Goal: Task Accomplishment & Management: Complete application form

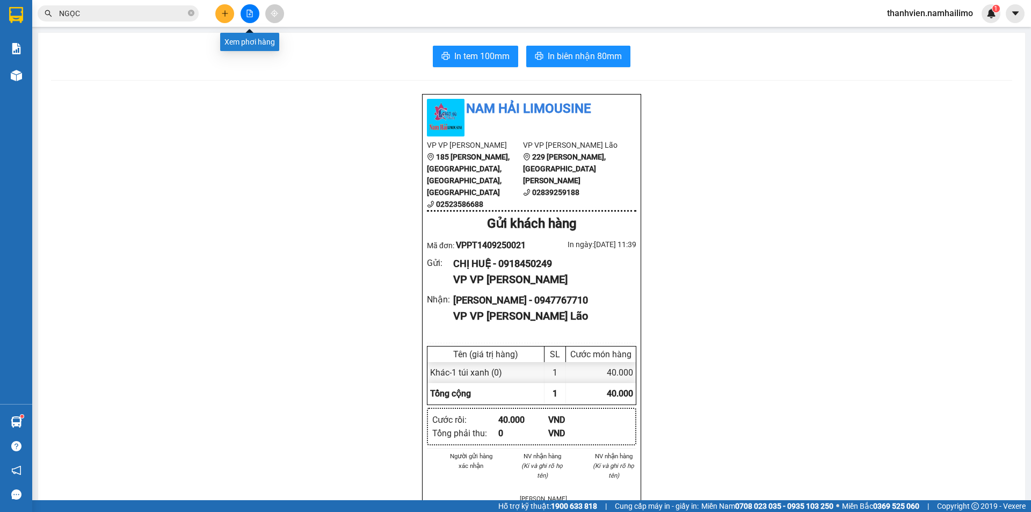
click at [255, 16] on button at bounding box center [250, 13] width 19 height 19
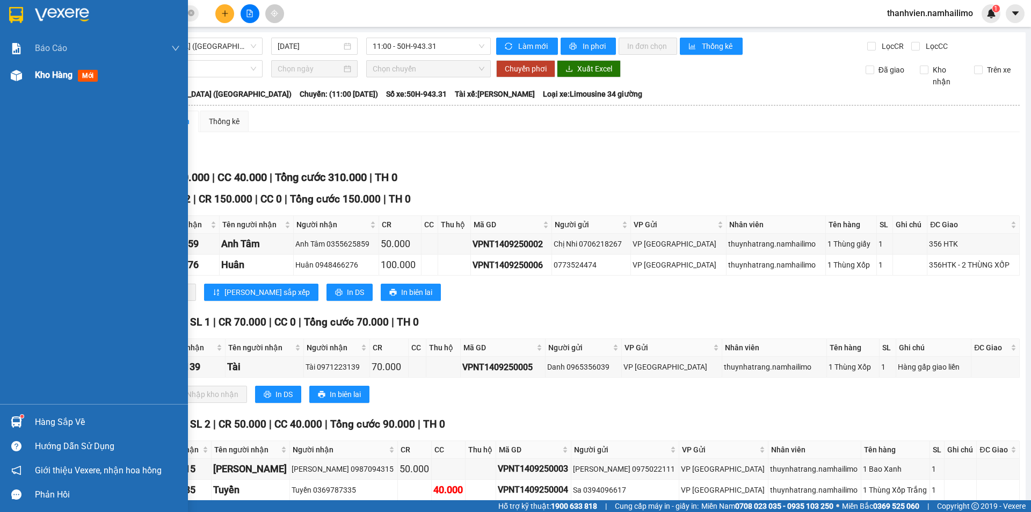
click at [48, 73] on span "Kho hàng" at bounding box center [54, 75] width 38 height 10
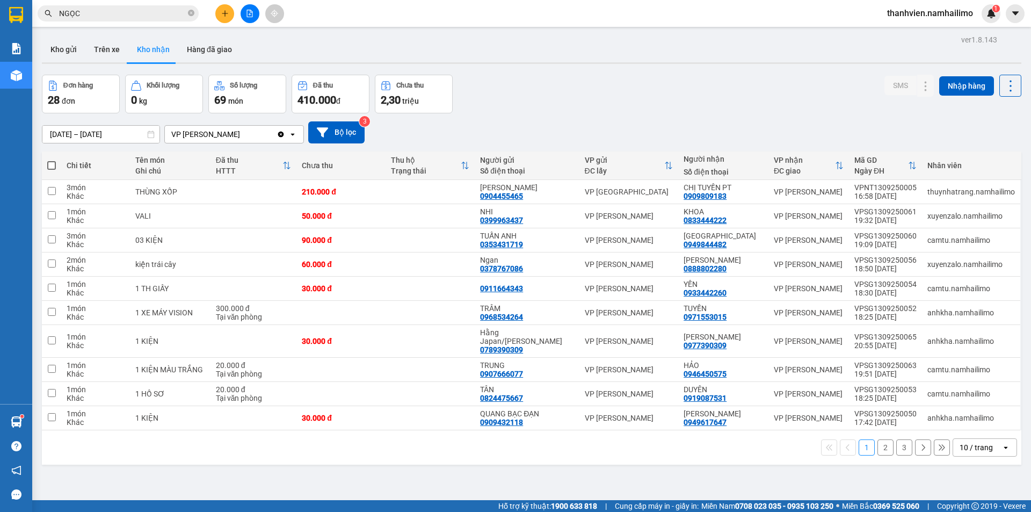
click at [878, 446] on button "2" at bounding box center [886, 447] width 16 height 16
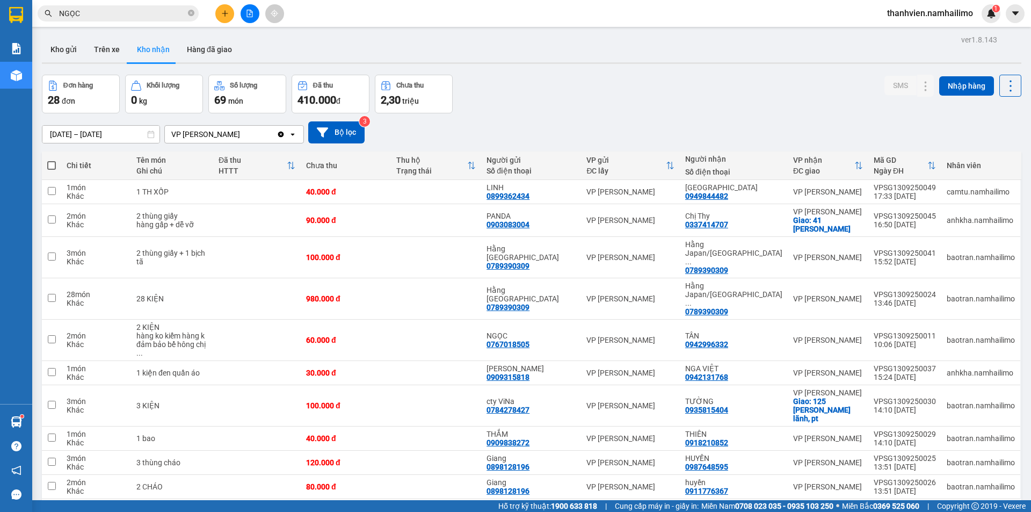
click at [896, 508] on button "3" at bounding box center [904, 516] width 16 height 16
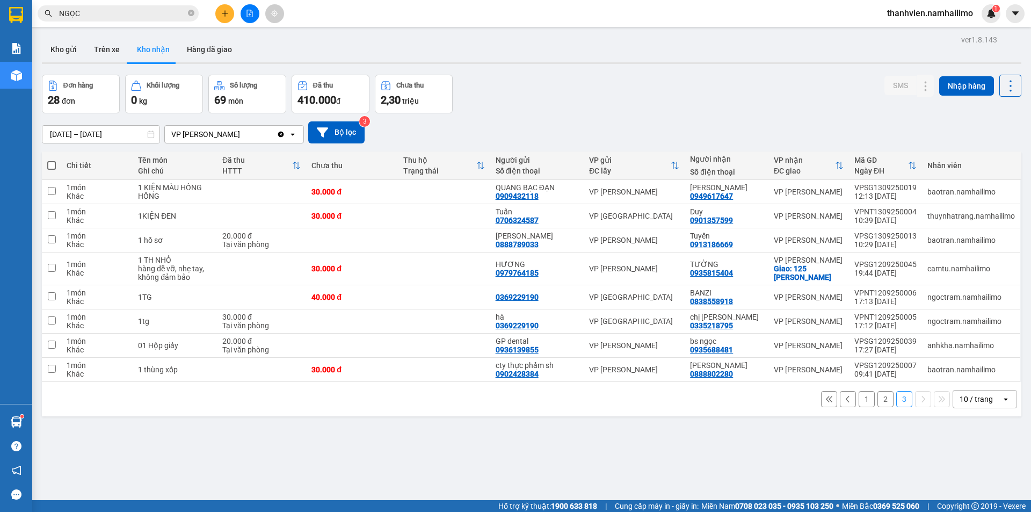
click at [866, 399] on button "1" at bounding box center [867, 399] width 16 height 16
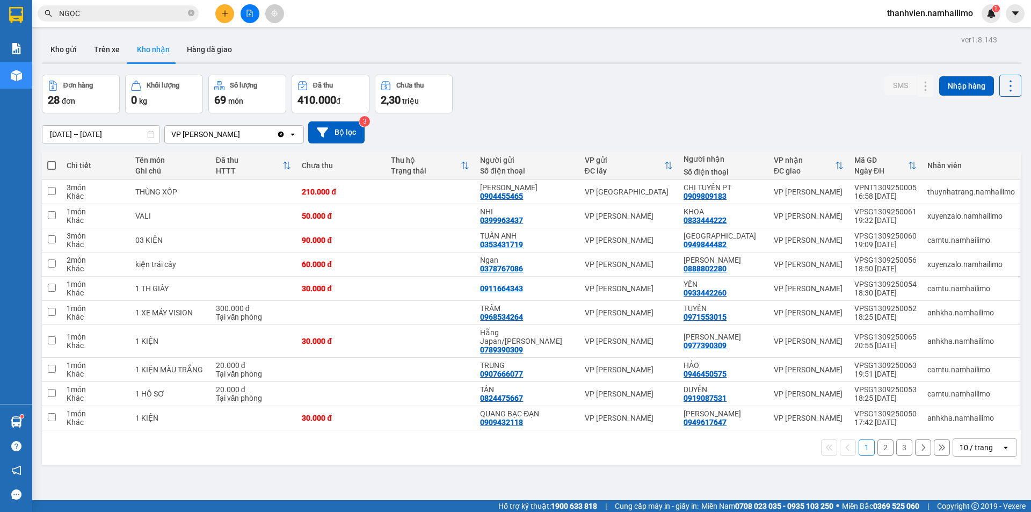
click at [879, 450] on button "2" at bounding box center [886, 447] width 16 height 16
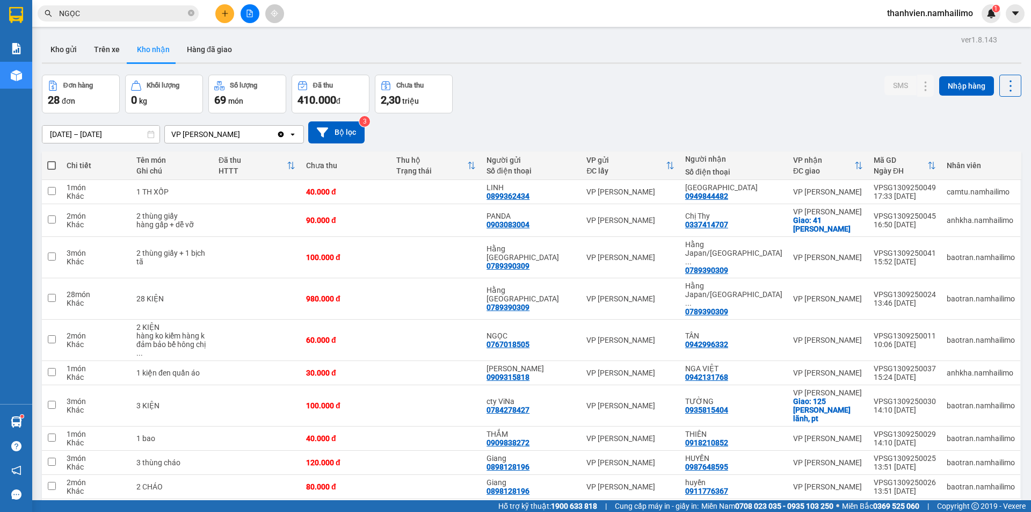
click at [900, 508] on button "3" at bounding box center [904, 516] width 16 height 16
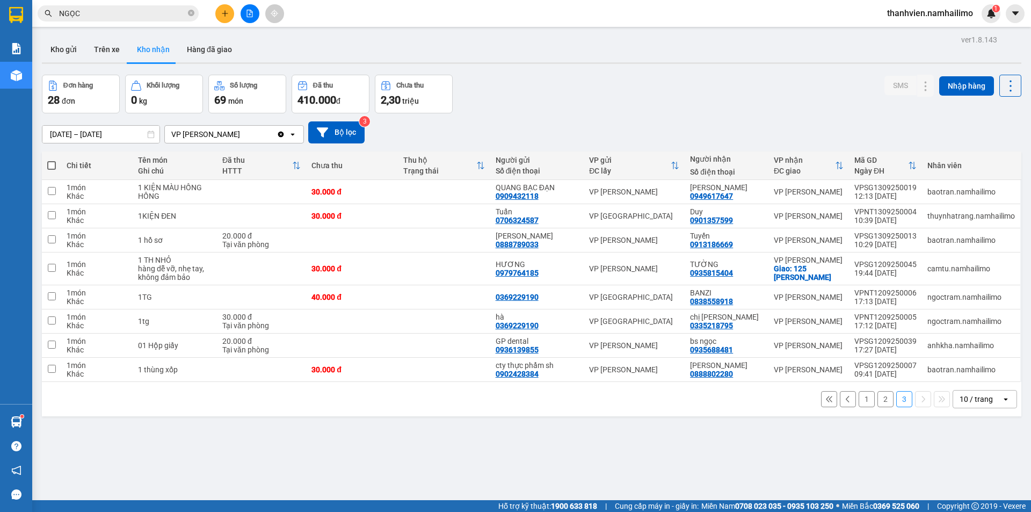
click at [149, 447] on div "ver 1.8.143 Kho gửi Trên xe Kho nhận Hàng đã giao Đơn hàng 28 đơn Khối lượng 0 …" at bounding box center [532, 288] width 988 height 512
click at [226, 16] on icon "plus" at bounding box center [225, 14] width 8 height 8
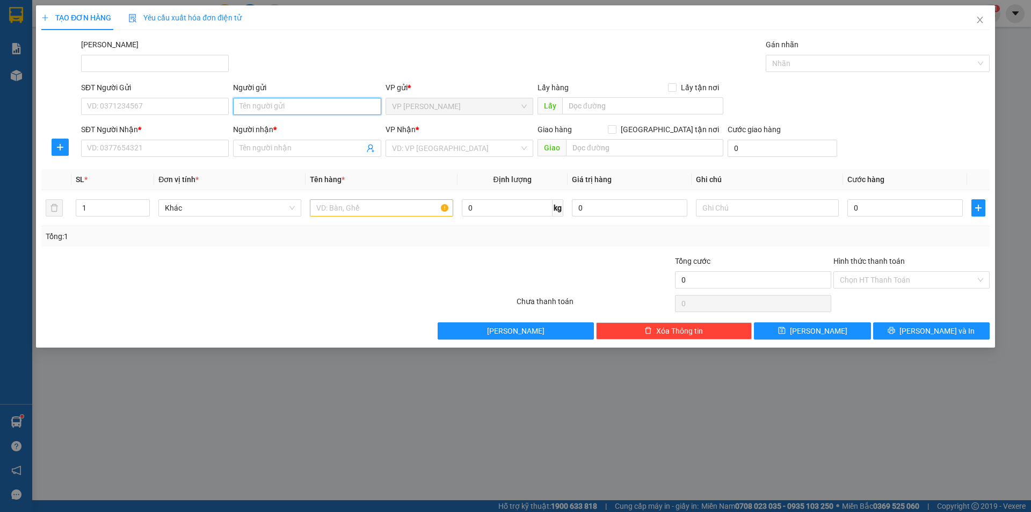
click at [279, 108] on input "Người gửi" at bounding box center [307, 106] width 148 height 17
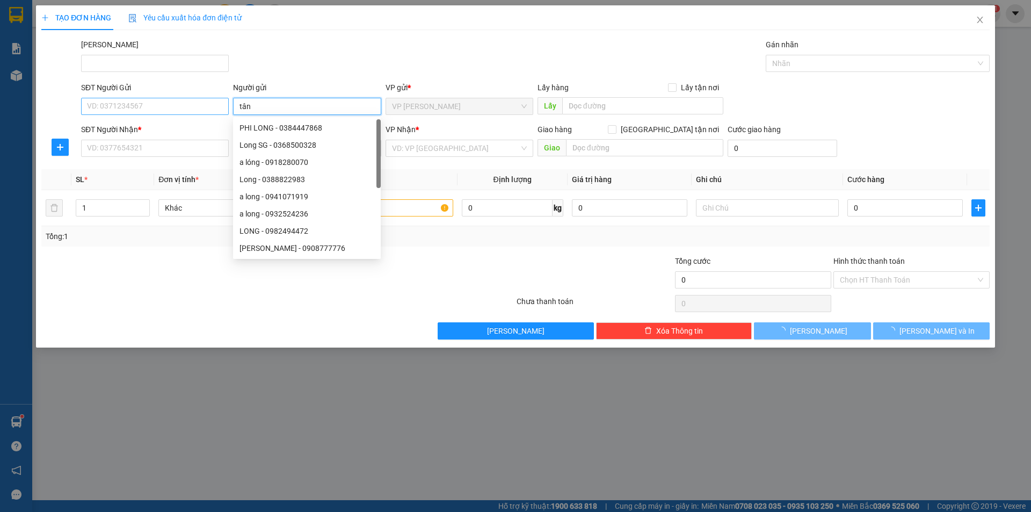
type input "tân"
click at [191, 103] on input "SĐT Người Gửi" at bounding box center [155, 106] width 148 height 17
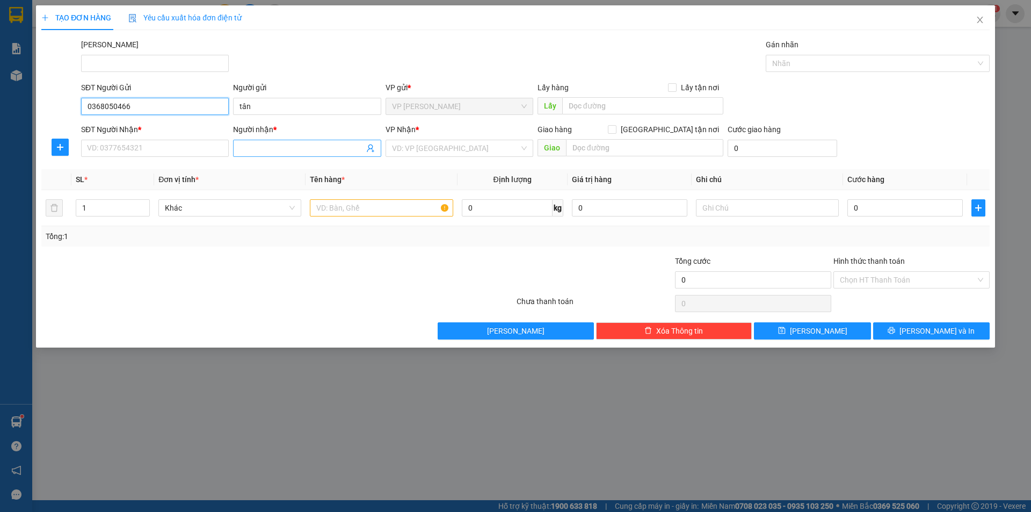
type input "0368050466"
click at [281, 148] on input "Người nhận *" at bounding box center [302, 148] width 124 height 12
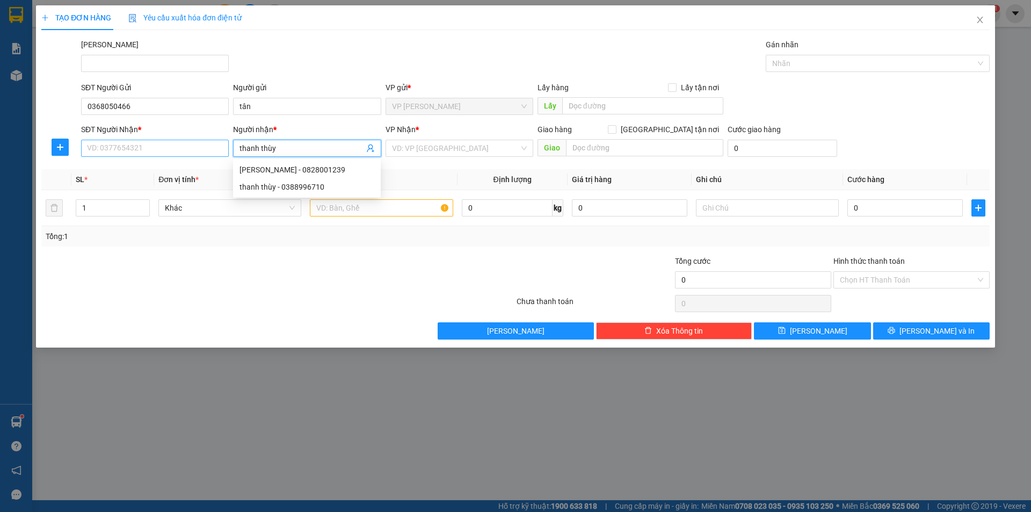
type input "thanh thùy"
click at [182, 153] on input "SĐT Người Nhận *" at bounding box center [155, 148] width 148 height 17
type input "0917200596"
click at [449, 150] on input "search" at bounding box center [455, 148] width 127 height 16
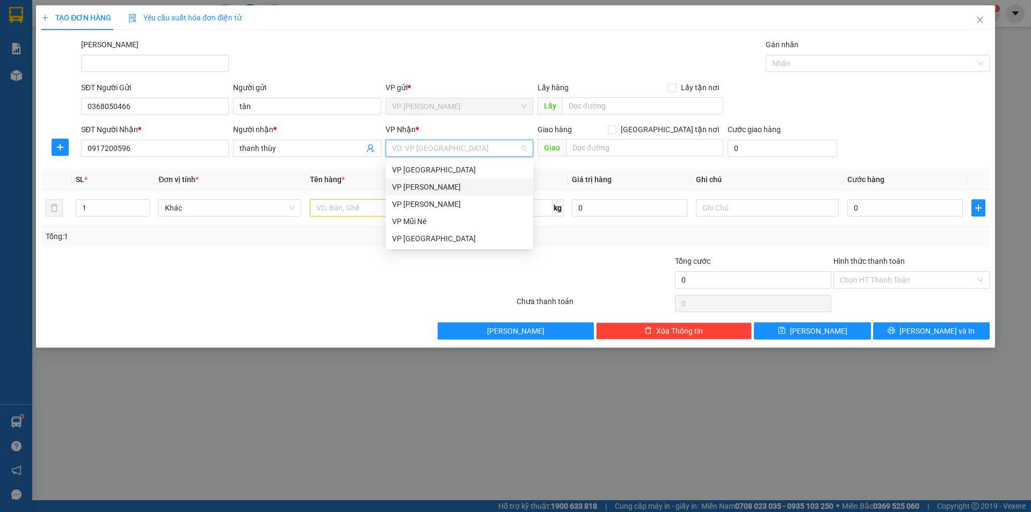
click at [453, 190] on div "VP [PERSON_NAME]" at bounding box center [459, 187] width 135 height 12
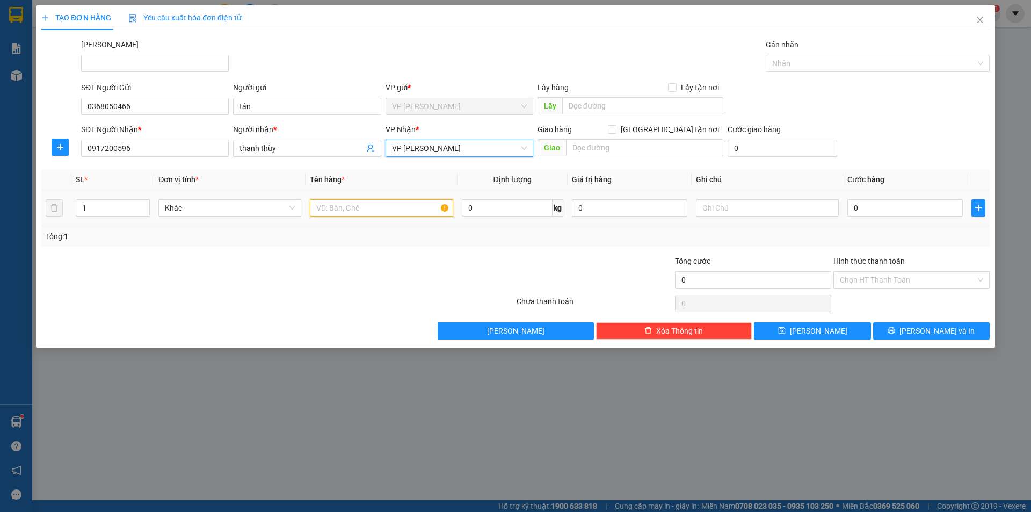
click at [352, 210] on input "text" at bounding box center [381, 207] width 143 height 17
type input "thùng giấy"
click at [877, 209] on input "0" at bounding box center [905, 207] width 115 height 17
type input "3"
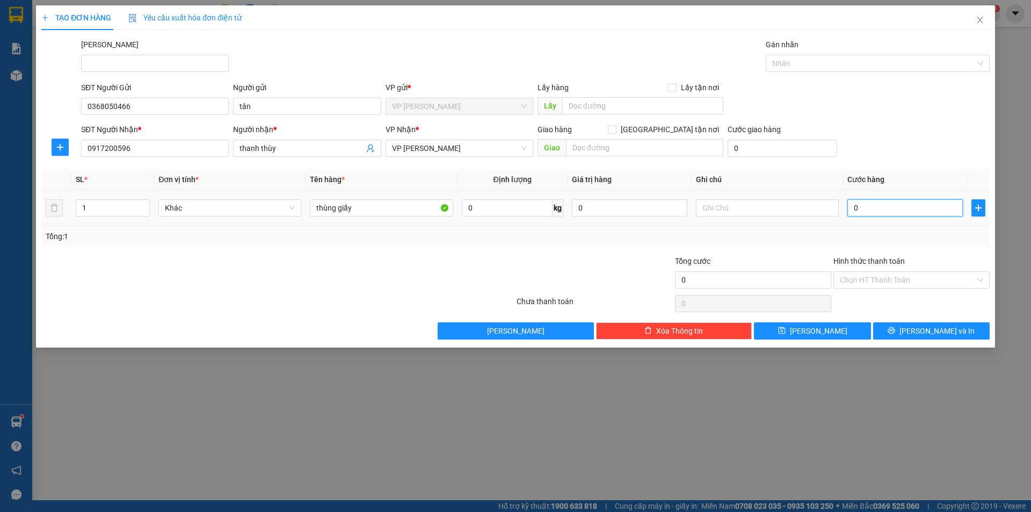
type input "3"
type input "30"
type input "30.000"
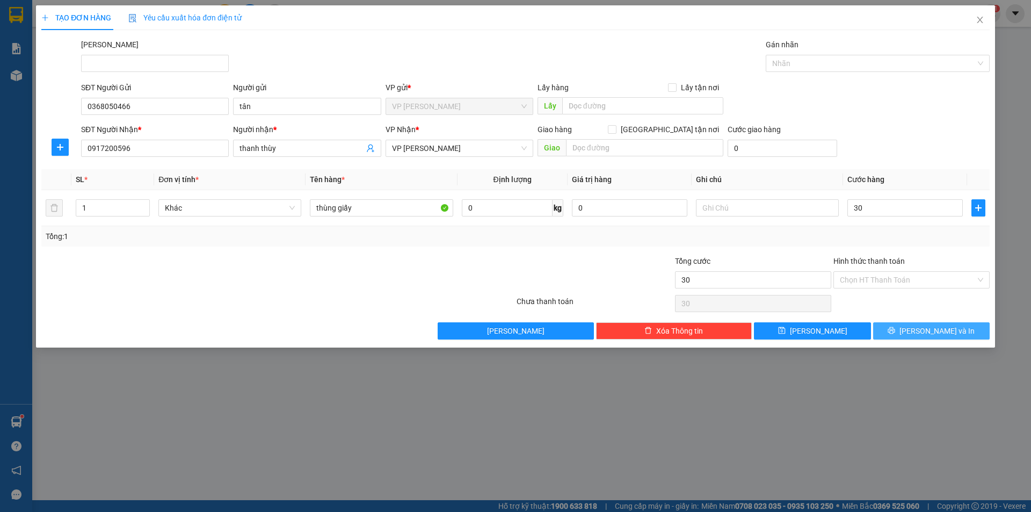
type input "30.000"
click at [930, 336] on span "[PERSON_NAME] và In" at bounding box center [937, 331] width 75 height 12
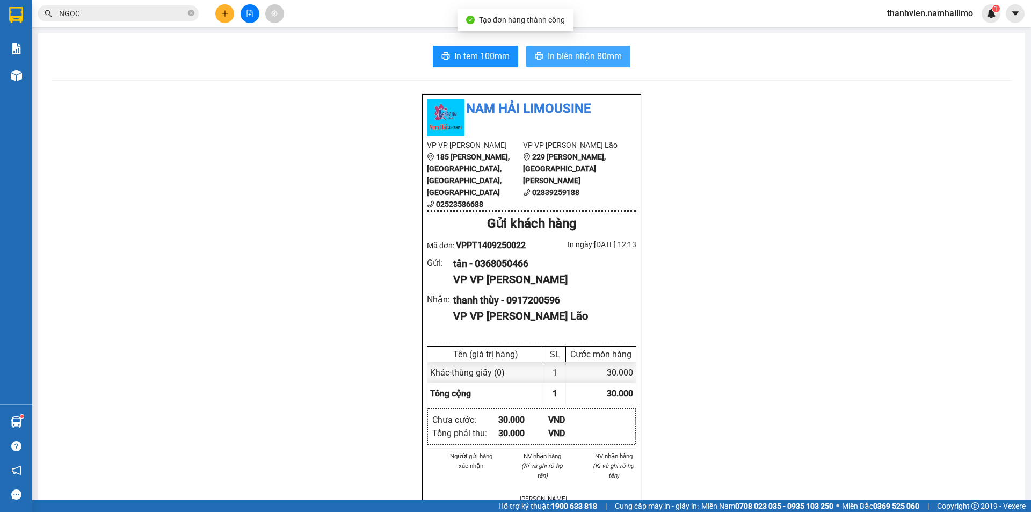
click at [611, 58] on span "In biên nhận 80mm" at bounding box center [585, 55] width 74 height 13
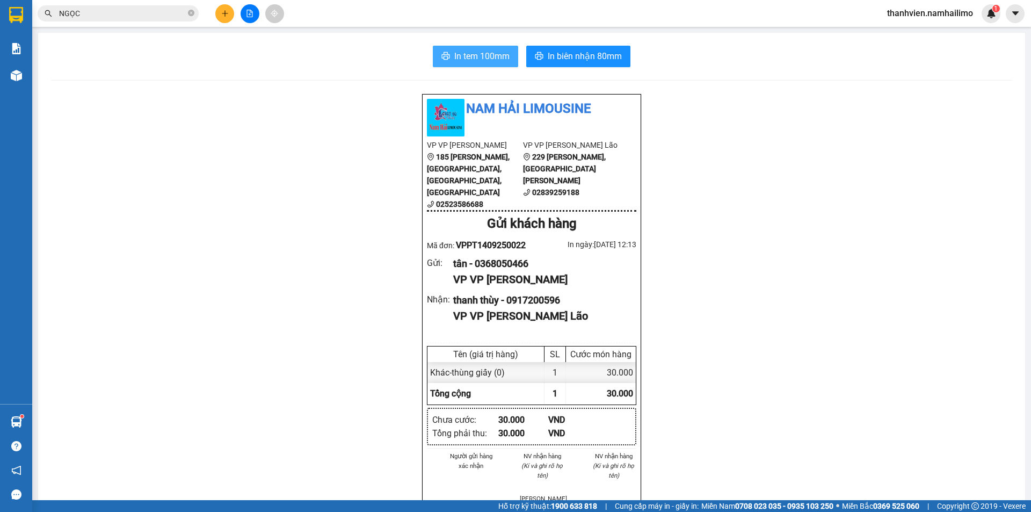
click at [481, 57] on span "In tem 100mm" at bounding box center [481, 55] width 55 height 13
click at [248, 20] on button at bounding box center [250, 13] width 19 height 19
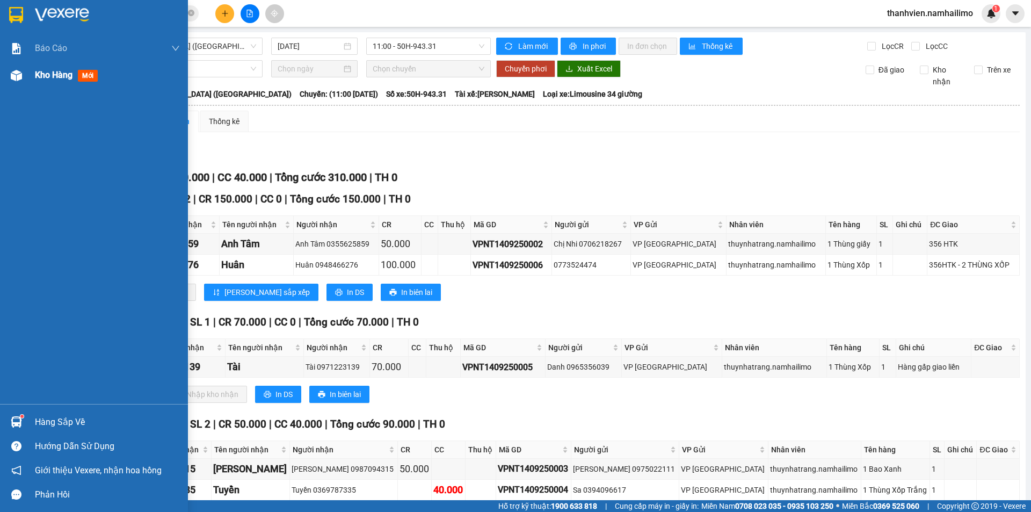
click at [43, 75] on span "Kho hàng" at bounding box center [54, 75] width 38 height 10
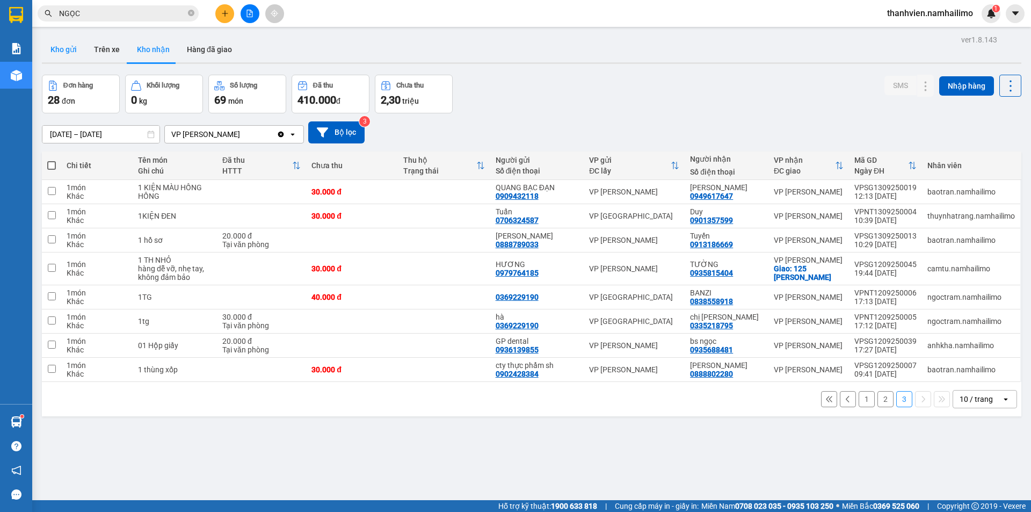
click at [66, 50] on button "Kho gửi" at bounding box center [64, 50] width 44 height 26
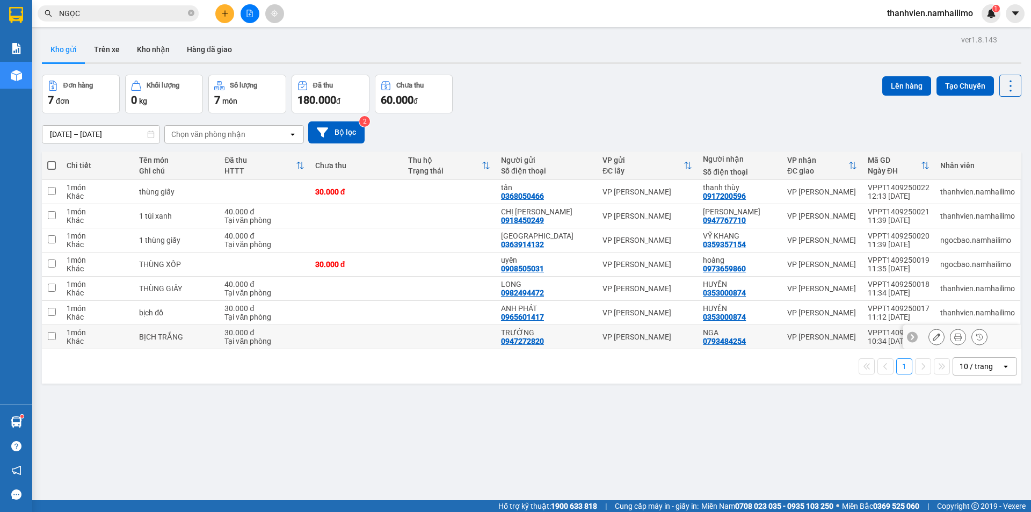
click at [846, 336] on div "VP [PERSON_NAME]" at bounding box center [822, 336] width 70 height 9
checkbox input "true"
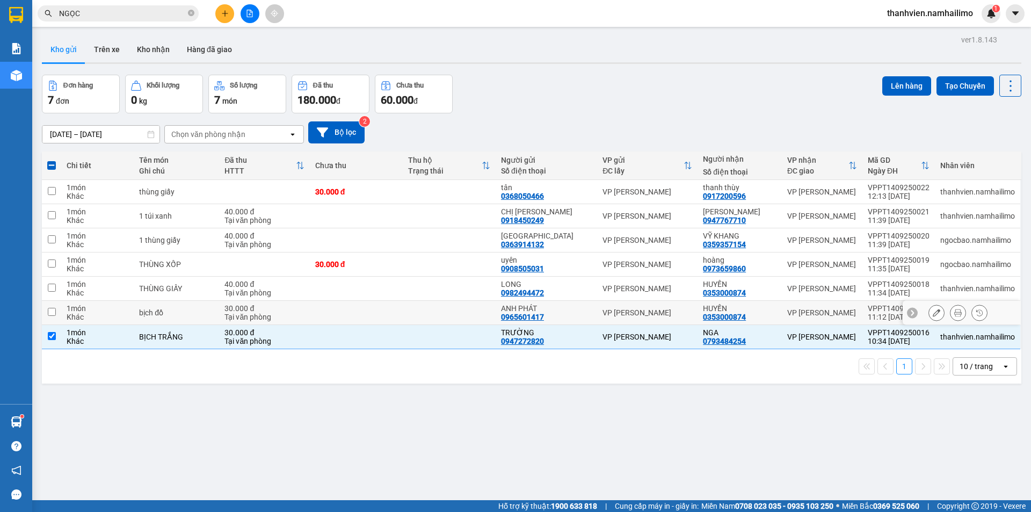
click at [840, 308] on div "VP [PERSON_NAME]" at bounding box center [822, 312] width 70 height 9
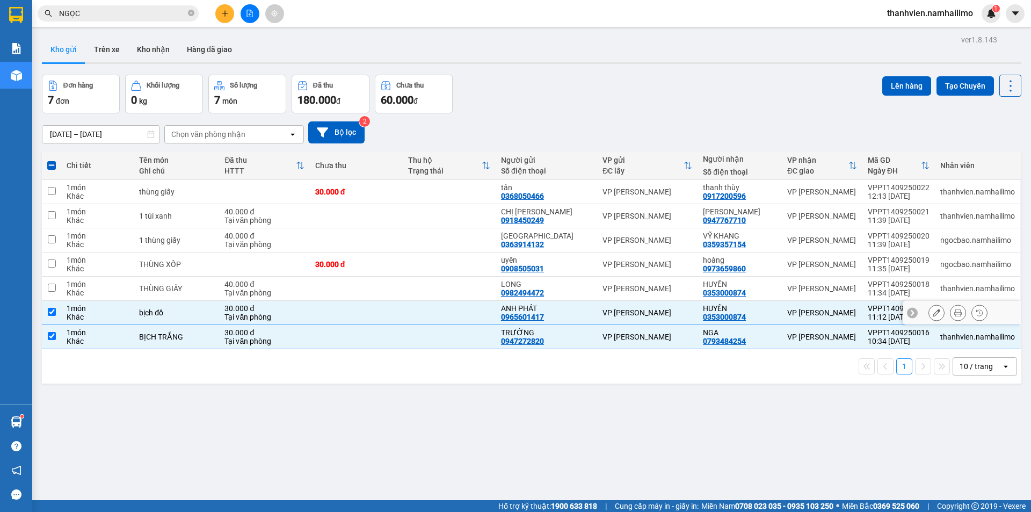
click at [840, 308] on div "VP [PERSON_NAME]" at bounding box center [822, 312] width 70 height 9
checkbox input "false"
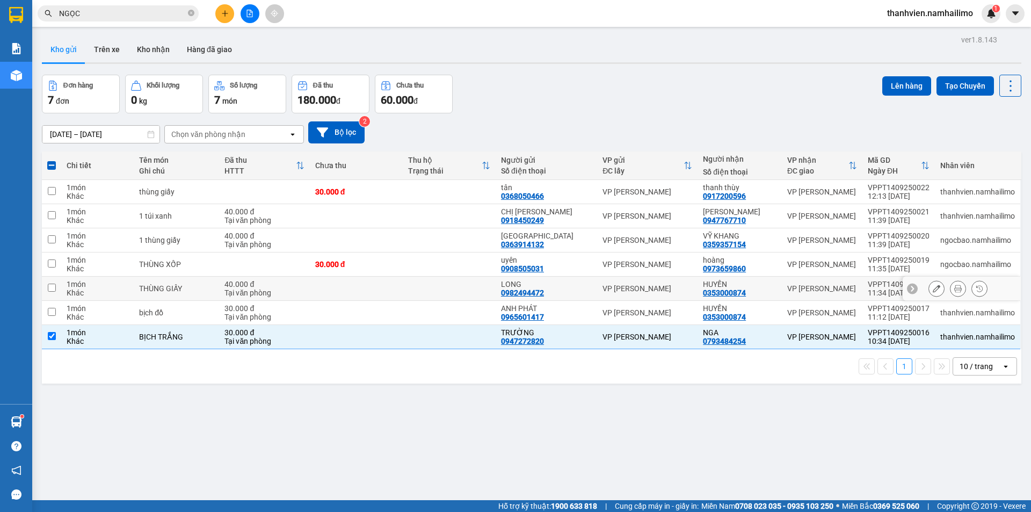
drag, startPoint x: 839, startPoint y: 292, endPoint x: 837, endPoint y: 274, distance: 17.9
click at [839, 291] on div "VP [PERSON_NAME]" at bounding box center [822, 288] width 70 height 9
checkbox input "true"
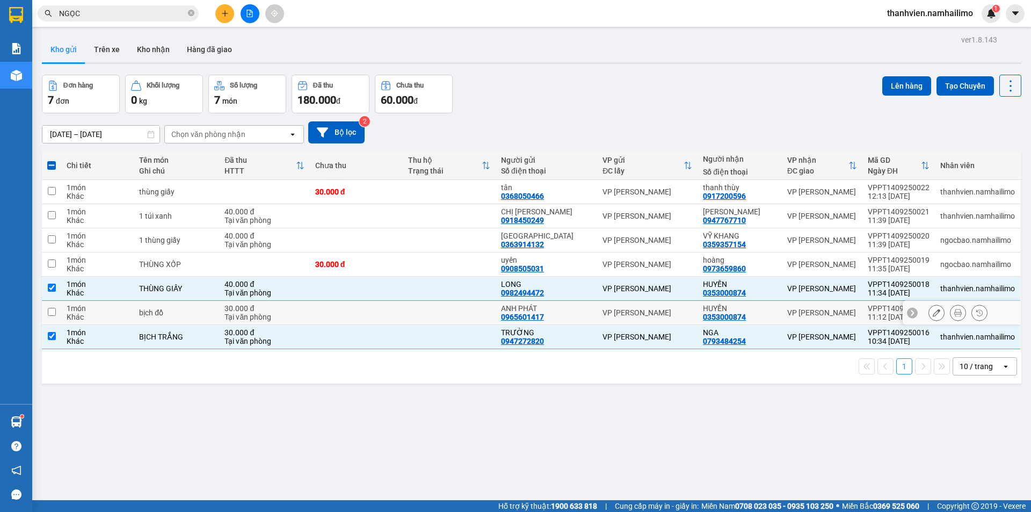
click at [815, 314] on div "VP [PERSON_NAME]" at bounding box center [822, 312] width 70 height 9
checkbox input "true"
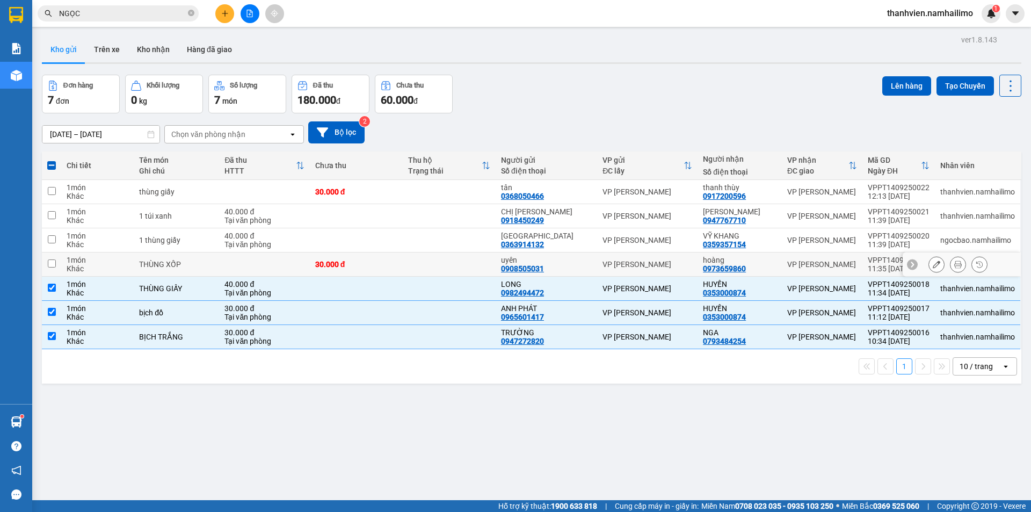
click at [801, 264] on div "VP [PERSON_NAME]" at bounding box center [822, 264] width 70 height 9
checkbox input "true"
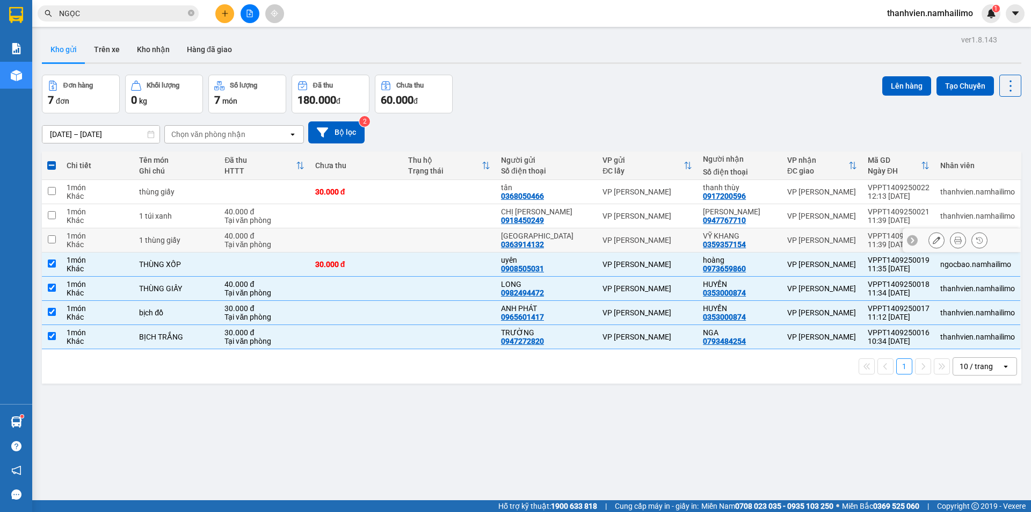
click at [795, 243] on div "VP [PERSON_NAME]" at bounding box center [822, 240] width 70 height 9
checkbox input "true"
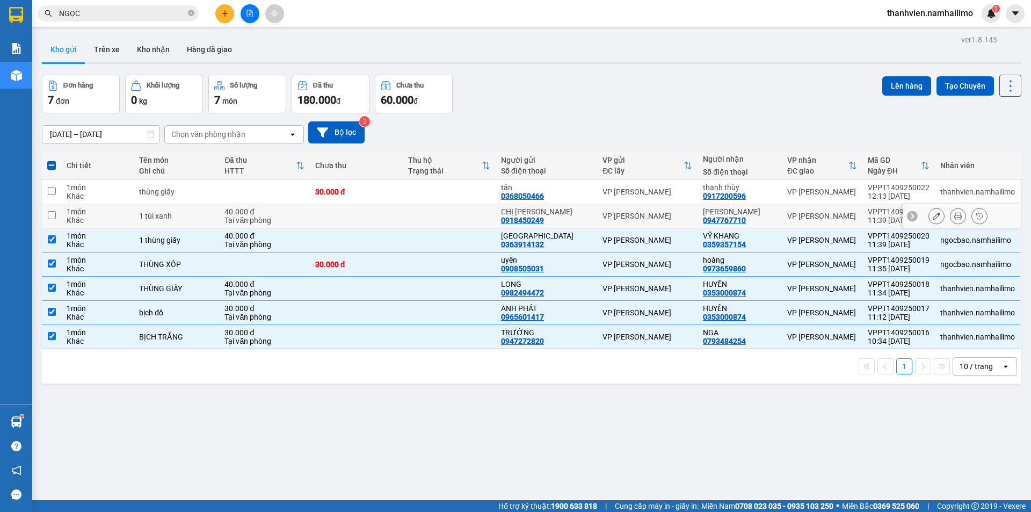
click at [796, 217] on div "VP [PERSON_NAME]" at bounding box center [822, 216] width 70 height 9
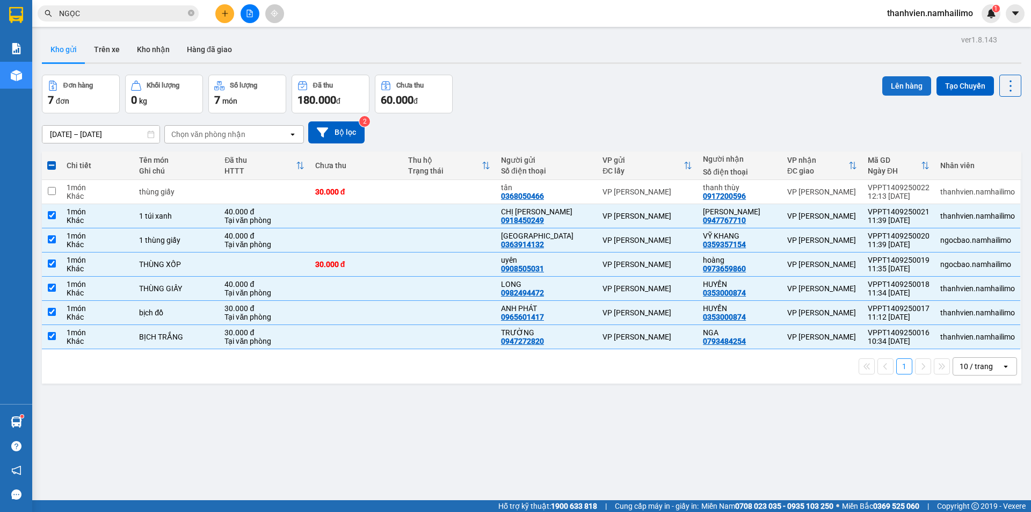
click at [898, 81] on button "Lên hàng" at bounding box center [907, 85] width 49 height 19
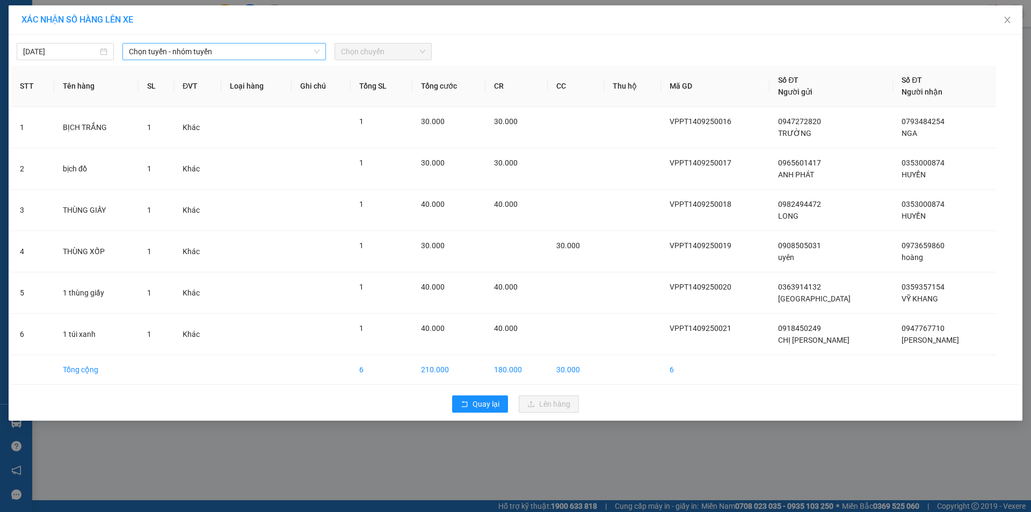
click at [273, 52] on span "Chọn tuyến - nhóm tuyến" at bounding box center [224, 52] width 191 height 16
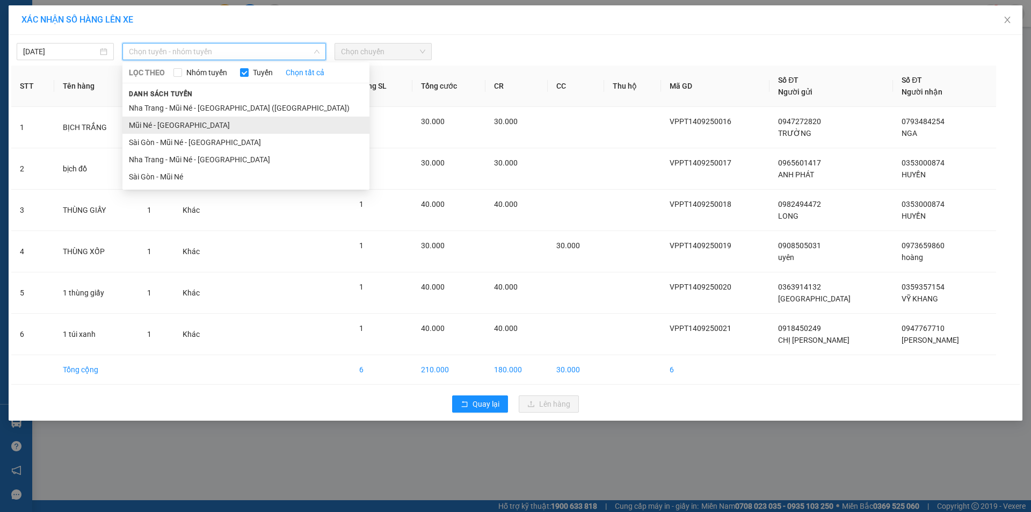
click at [199, 128] on li "Mũi Né - [GEOGRAPHIC_DATA]" at bounding box center [245, 125] width 247 height 17
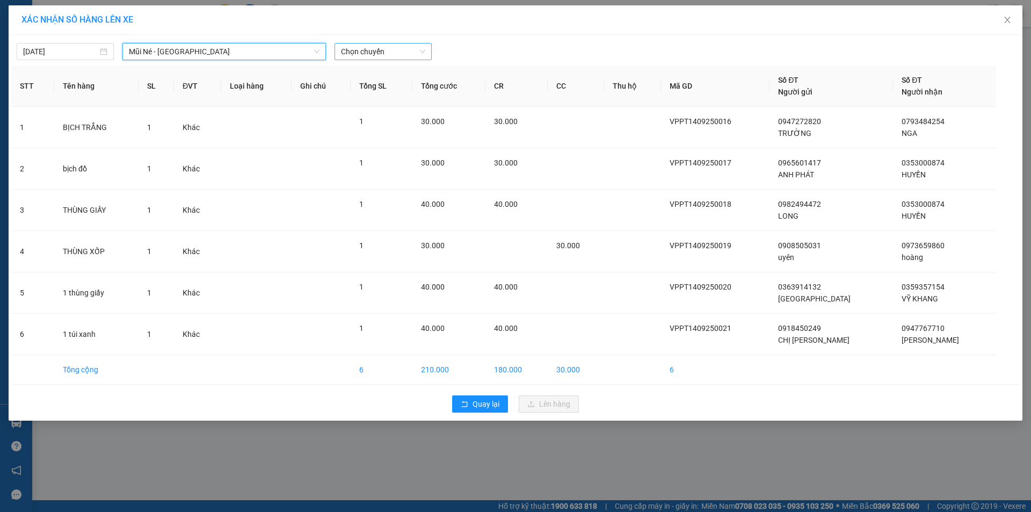
click at [410, 54] on span "Chọn chuyến" at bounding box center [383, 52] width 84 height 16
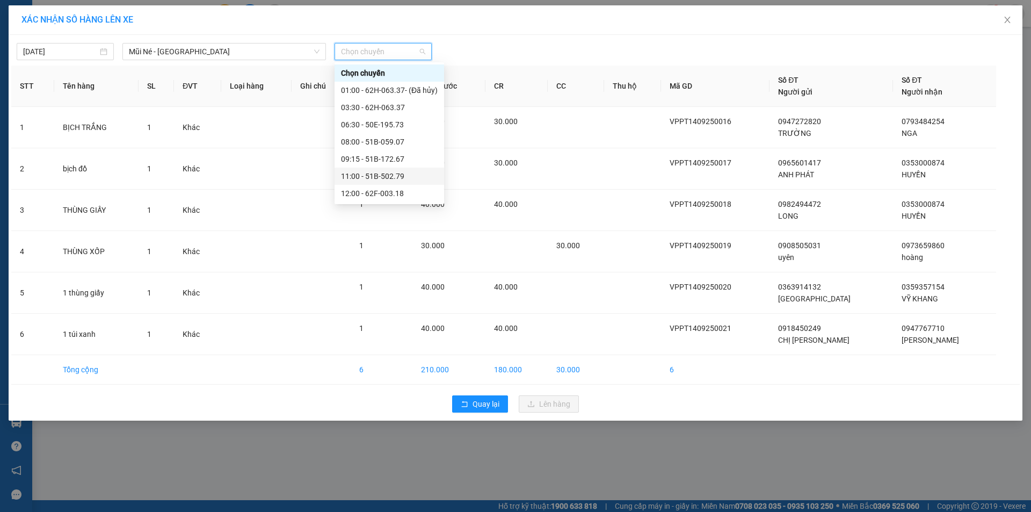
click at [406, 175] on div "11:00 - 51B-502.79" at bounding box center [389, 176] width 97 height 12
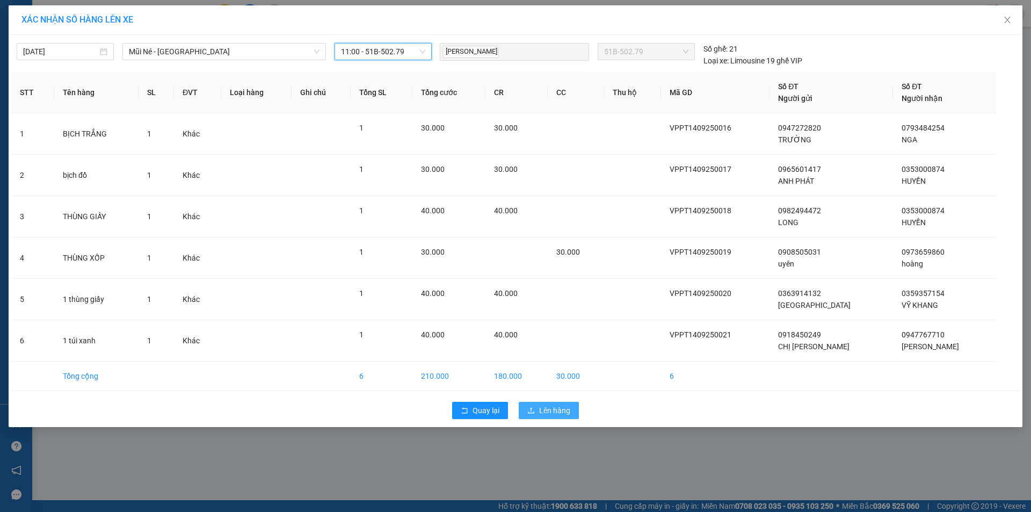
click at [560, 413] on span "Lên hàng" at bounding box center [554, 410] width 31 height 12
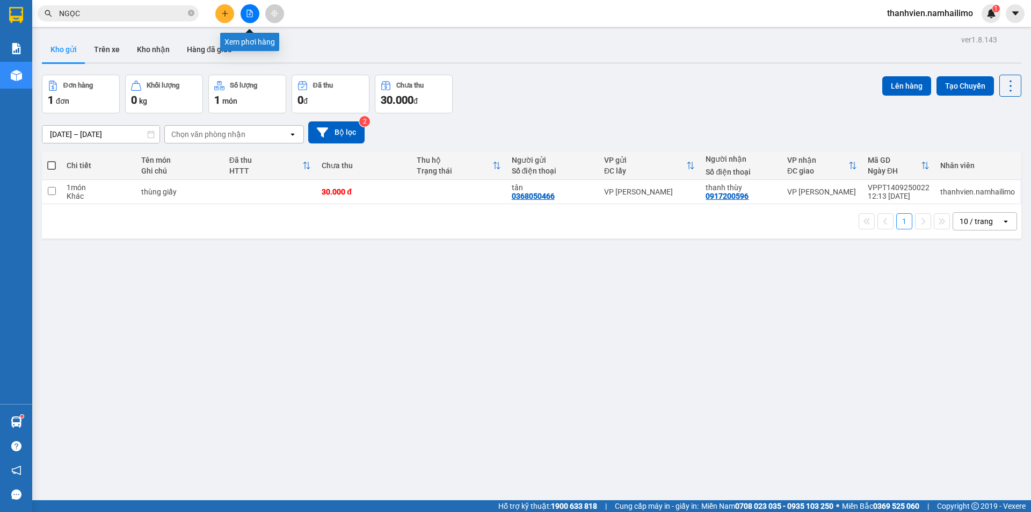
click at [245, 8] on button at bounding box center [250, 13] width 19 height 19
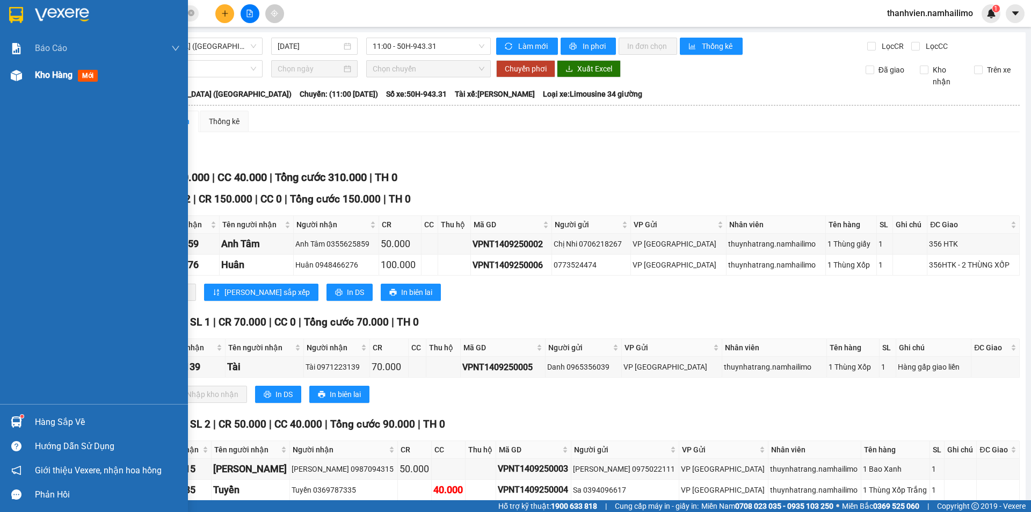
click at [62, 75] on span "Kho hàng" at bounding box center [54, 75] width 38 height 10
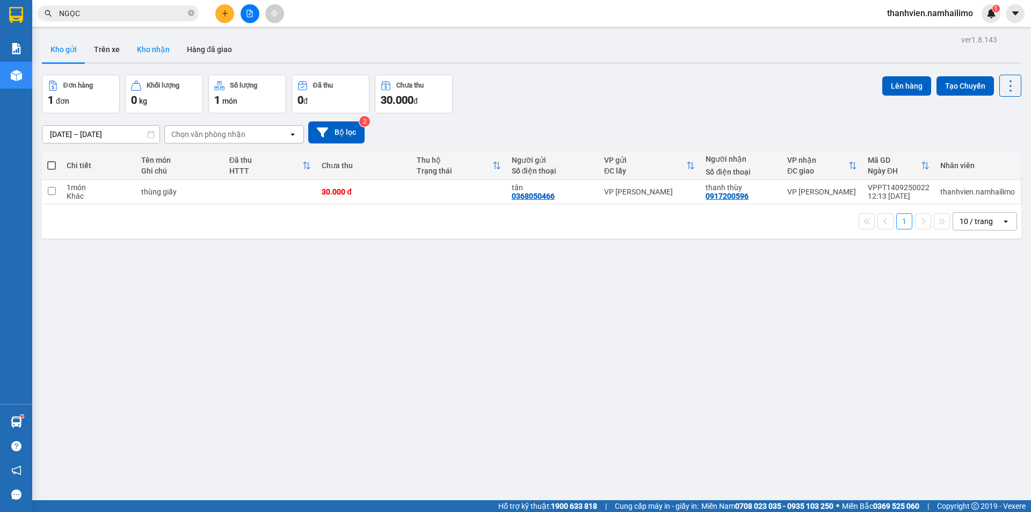
click at [156, 54] on button "Kho nhận" at bounding box center [153, 50] width 50 height 26
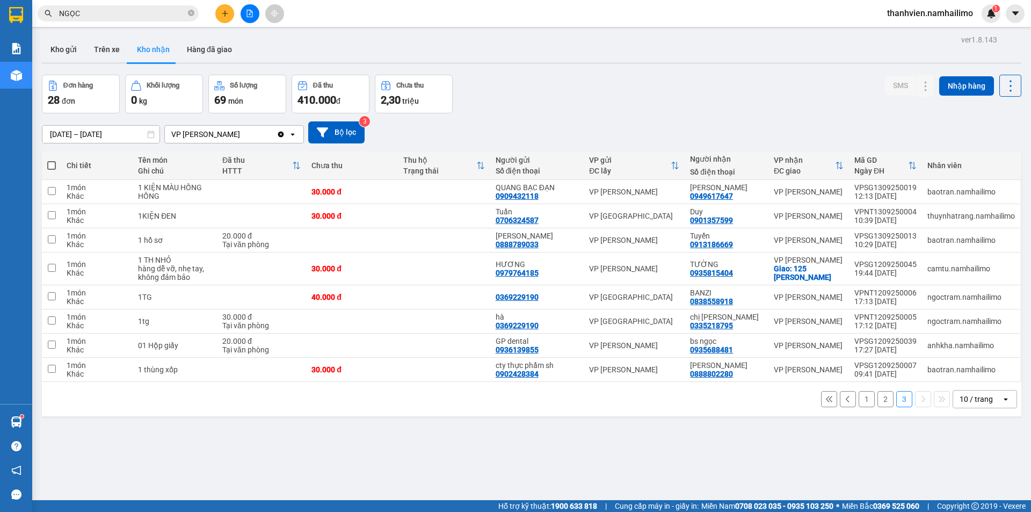
click at [865, 402] on button "1" at bounding box center [867, 399] width 16 height 16
